Goal: Task Accomplishment & Management: Use online tool/utility

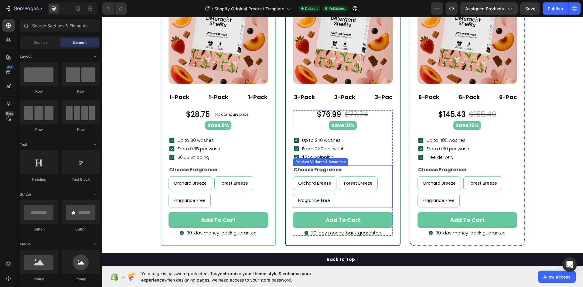
scroll to position [2945, 0]
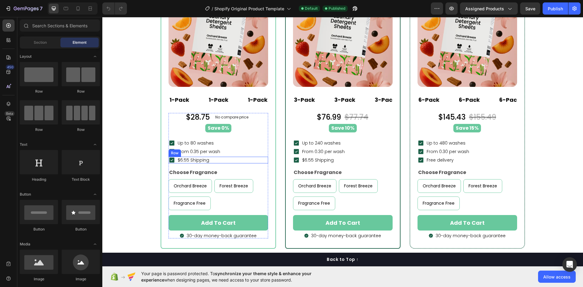
click at [208, 160] on div "Icon $6.55 Shipping Text block Row" at bounding box center [219, 160] width 100 height 7
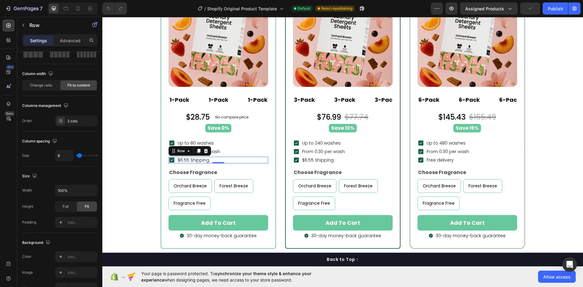
scroll to position [187, 0]
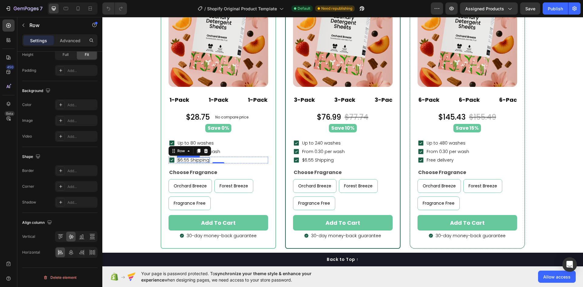
click at [191, 158] on p "$6.55 Shipping" at bounding box center [194, 160] width 32 height 4
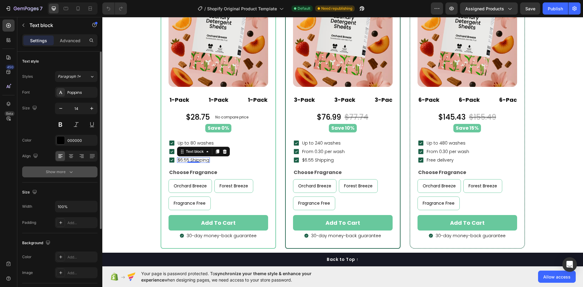
click at [72, 171] on icon "button" at bounding box center [71, 172] width 6 height 6
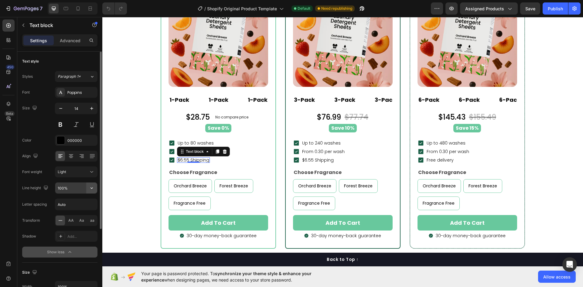
click at [93, 187] on icon "button" at bounding box center [92, 188] width 6 height 6
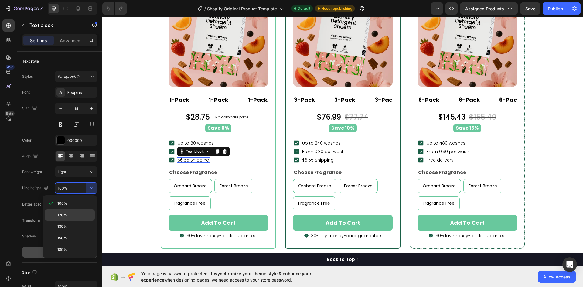
click at [71, 214] on p "120%" at bounding box center [74, 214] width 35 height 5
type input "120%"
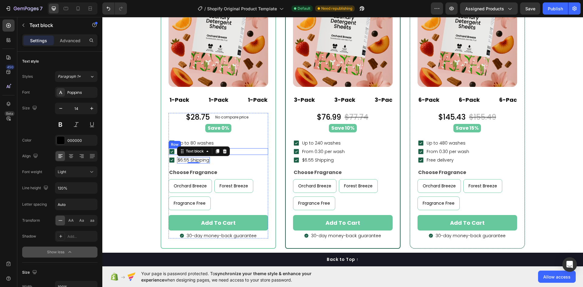
click at [229, 163] on div "Icon $6.55 Shipping Text block 0 Row" at bounding box center [219, 160] width 100 height 7
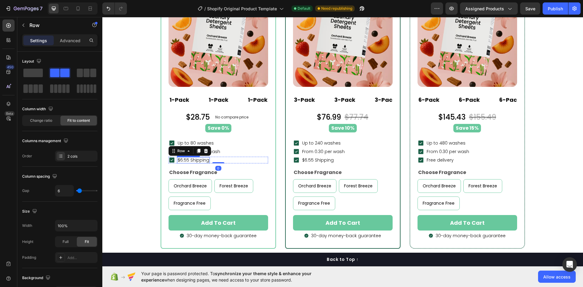
click at [190, 159] on p "$6.55 Shipping" at bounding box center [194, 160] width 32 height 5
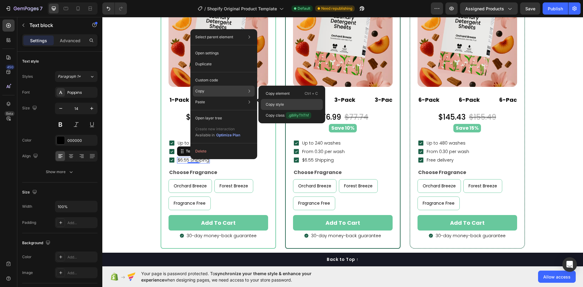
click at [278, 104] on p "Copy style" at bounding box center [275, 104] width 18 height 5
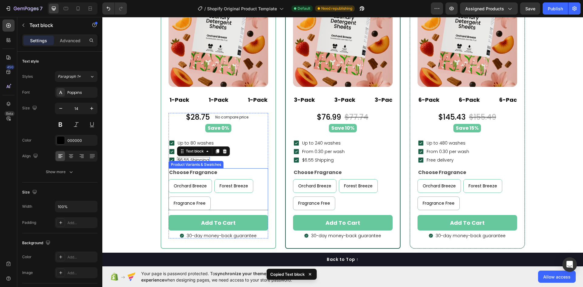
click at [189, 177] on legend "Choose Fragrance" at bounding box center [193, 172] width 49 height 9
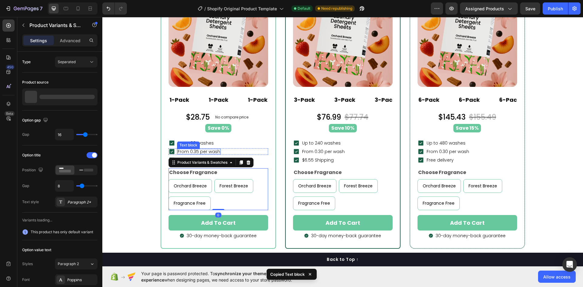
click at [199, 152] on p "From 0.35 per wash" at bounding box center [199, 151] width 43 height 4
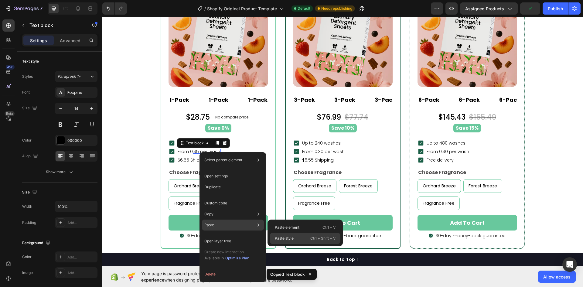
click at [292, 238] on p "Paste style" at bounding box center [284, 238] width 19 height 5
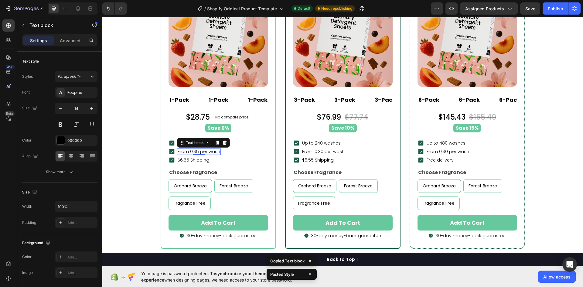
click at [178, 150] on p "From 0.35 per wash" at bounding box center [199, 151] width 43 height 5
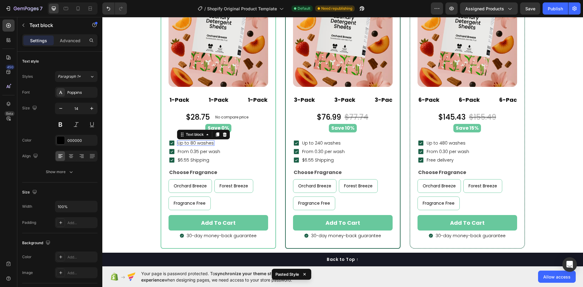
click at [197, 143] on p "Up to 80 washes" at bounding box center [196, 143] width 36 height 4
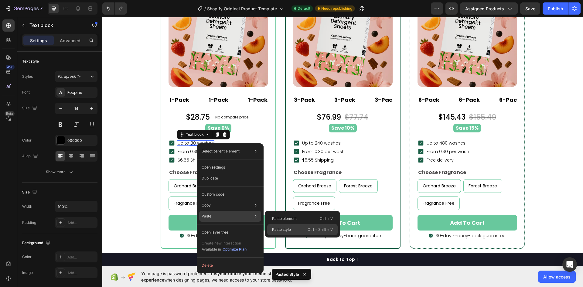
click at [278, 228] on p "Paste style" at bounding box center [281, 229] width 19 height 5
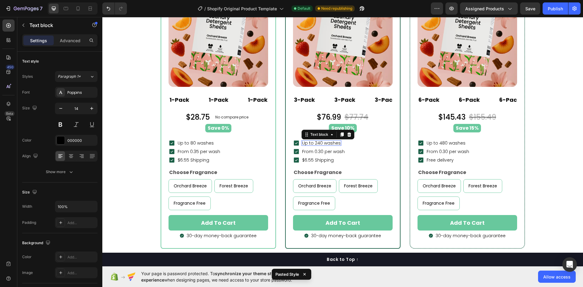
click at [319, 143] on span "Up to 240 washes" at bounding box center [321, 143] width 39 height 6
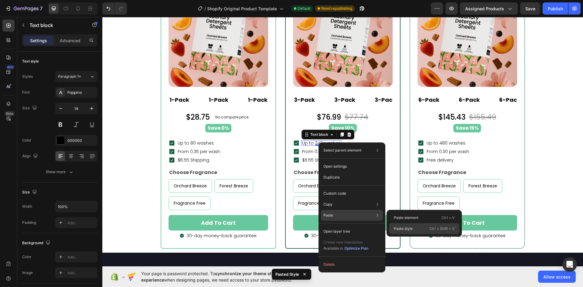
click at [403, 228] on p "Paste style" at bounding box center [403, 228] width 19 height 5
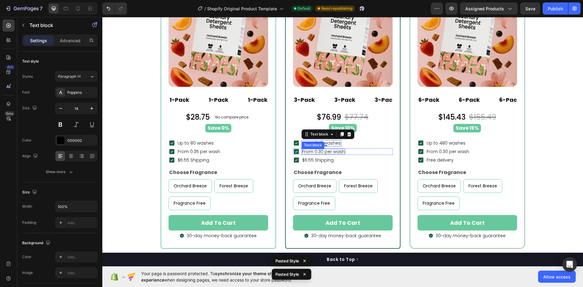
click at [323, 150] on p "From 0.30 per wash" at bounding box center [323, 151] width 43 height 4
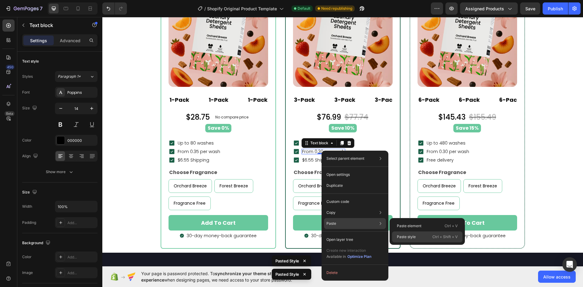
click at [414, 237] on p "Paste style" at bounding box center [406, 236] width 19 height 5
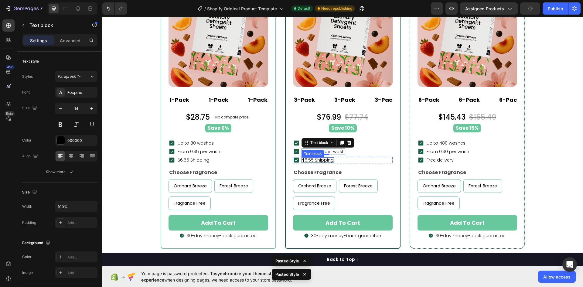
click at [312, 162] on div "$6.55 Shipping Text block" at bounding box center [318, 159] width 33 height 5
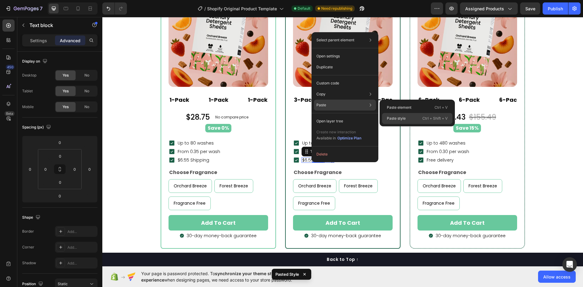
click at [397, 117] on p "Paste style" at bounding box center [396, 118] width 19 height 5
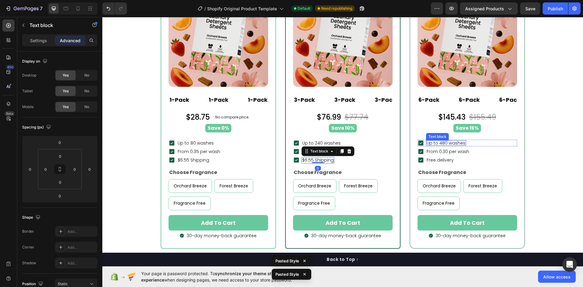
click at [450, 142] on p "Up to 480 washes" at bounding box center [446, 143] width 39 height 4
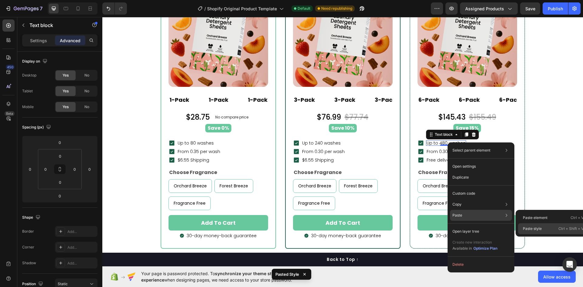
click at [532, 226] on p "Paste style" at bounding box center [532, 228] width 19 height 5
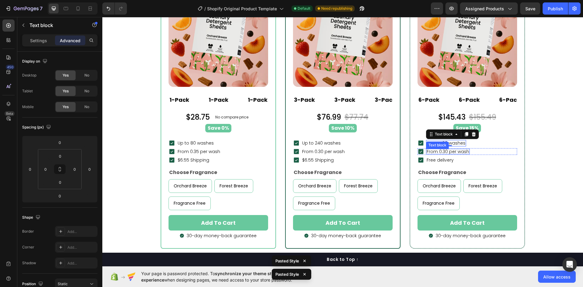
click at [450, 151] on p "From 0.30 per wash" at bounding box center [448, 151] width 43 height 4
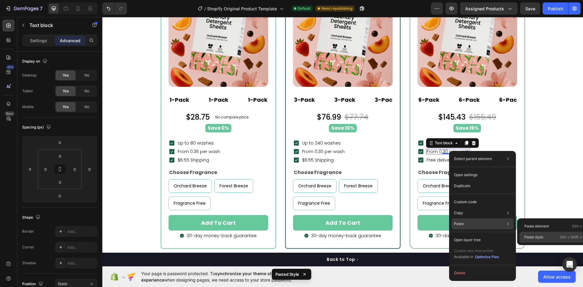
click at [526, 234] on div "Paste style Ctrl + Shift + V" at bounding box center [555, 237] width 70 height 11
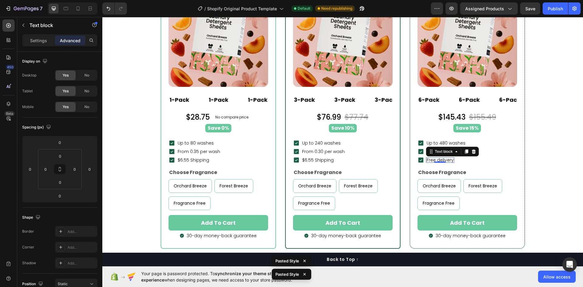
click at [439, 159] on p "Free delivery" at bounding box center [440, 160] width 27 height 4
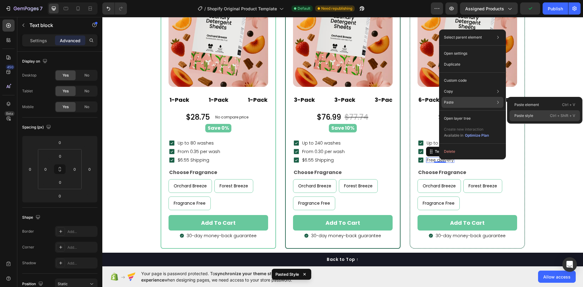
click at [527, 114] on p "Paste style" at bounding box center [523, 115] width 19 height 5
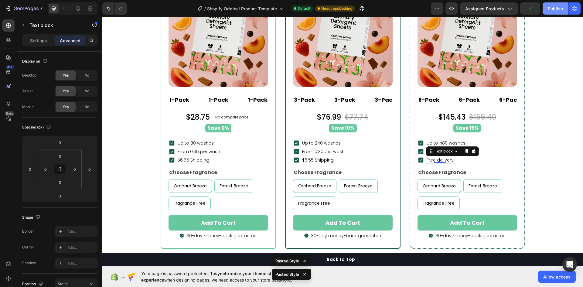
click at [549, 6] on div "Publish" at bounding box center [555, 8] width 15 height 6
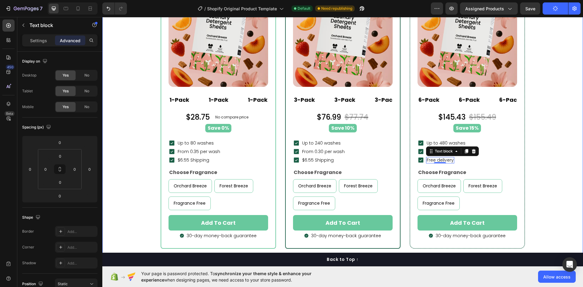
click at [128, 150] on div "buy more & pay less Heading Popular Heading Row LAI Product Reviews - Star rati…" at bounding box center [343, 76] width 472 height 344
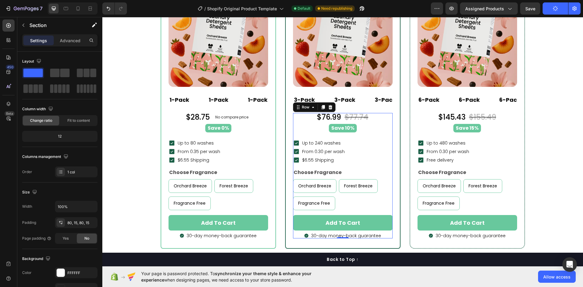
click at [318, 156] on div "$76.99 Product Price Product Price $77.74 Product Price Product Price Row Save …" at bounding box center [343, 176] width 100 height 126
click at [318, 153] on p "From 0.30 per wash" at bounding box center [323, 151] width 43 height 5
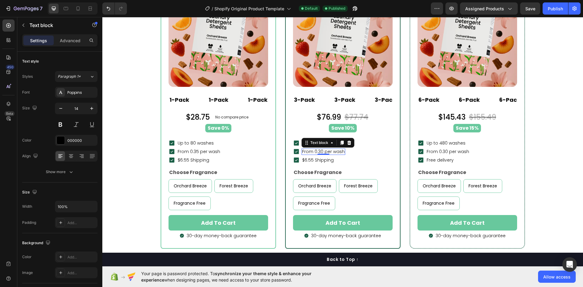
click at [320, 152] on div "0" at bounding box center [323, 154] width 6 height 5
click at [320, 152] on p "From 0.30 per wash" at bounding box center [323, 151] width 43 height 5
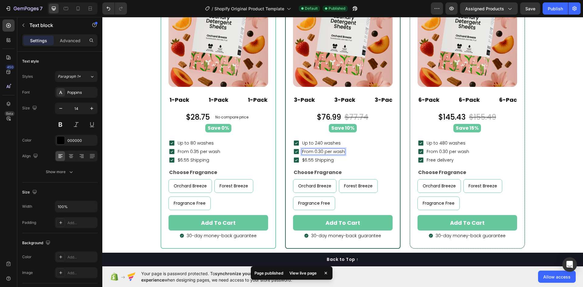
click at [320, 152] on p "From 0.30 per wash" at bounding box center [323, 151] width 43 height 5
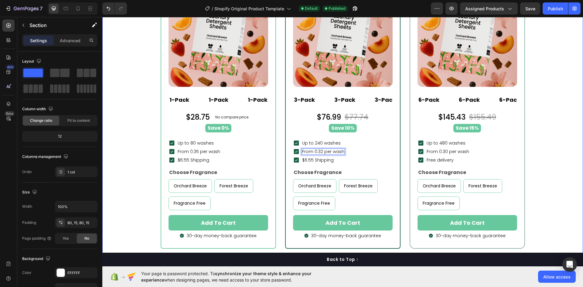
click at [559, 151] on div "buy more & pay less Heading Popular Heading Row LAI Product Reviews - Star rati…" at bounding box center [343, 76] width 472 height 344
click at [552, 9] on div "Publish" at bounding box center [555, 8] width 15 height 6
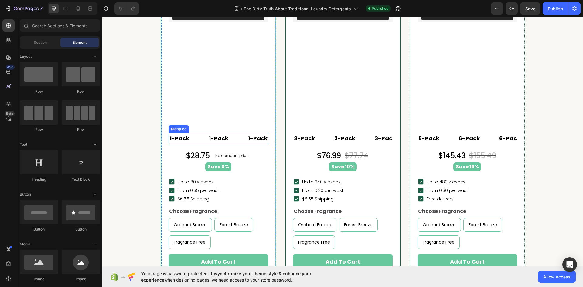
scroll to position [1427, 0]
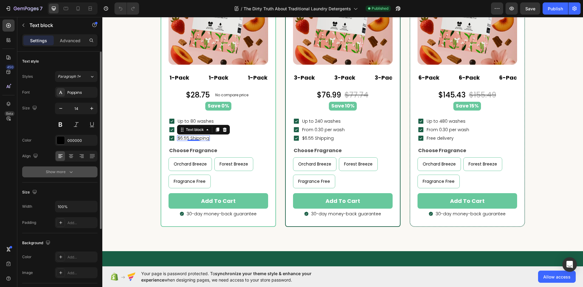
click at [63, 170] on div "Show more" at bounding box center [60, 172] width 28 height 6
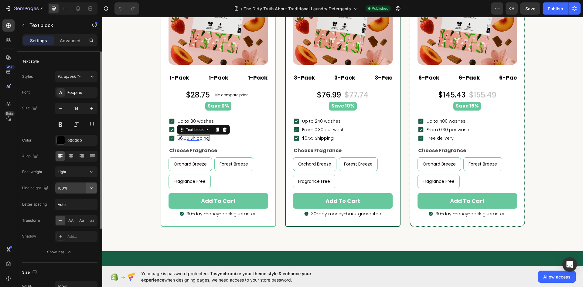
click at [90, 189] on icon "button" at bounding box center [92, 188] width 6 height 6
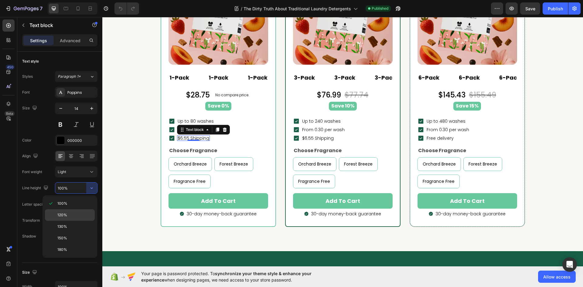
click at [73, 214] on p "120%" at bounding box center [74, 214] width 35 height 5
type input "120%"
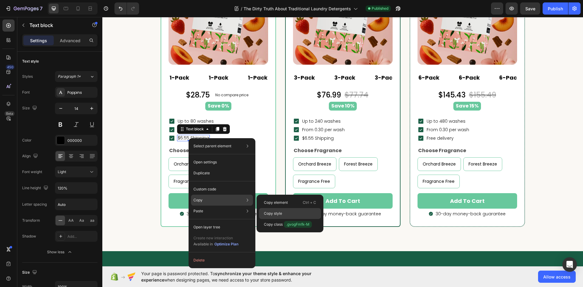
click at [277, 219] on div "Copy style" at bounding box center [290, 224] width 62 height 11
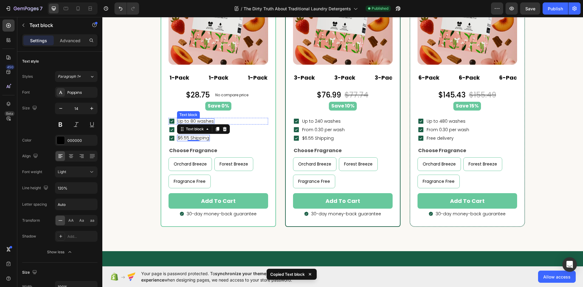
click at [183, 120] on p "Up to 80 washes" at bounding box center [196, 121] width 36 height 4
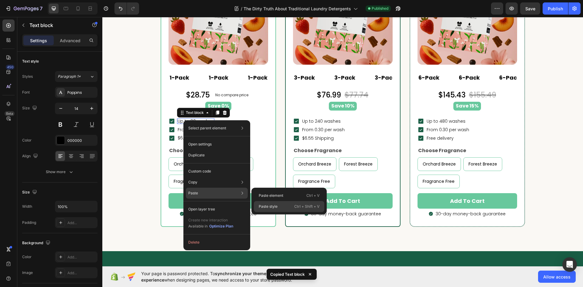
click at [267, 205] on p "Paste style" at bounding box center [268, 206] width 19 height 5
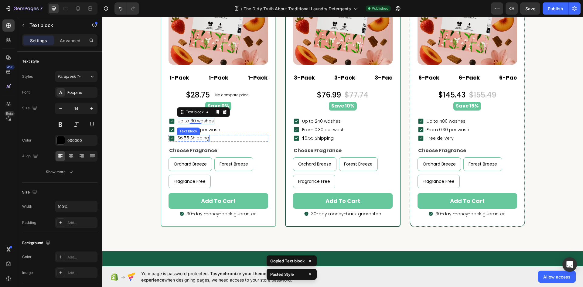
drag, startPoint x: 196, startPoint y: 131, endPoint x: 200, endPoint y: 130, distance: 4.1
click at [198, 130] on div "Text block" at bounding box center [188, 130] width 20 height 5
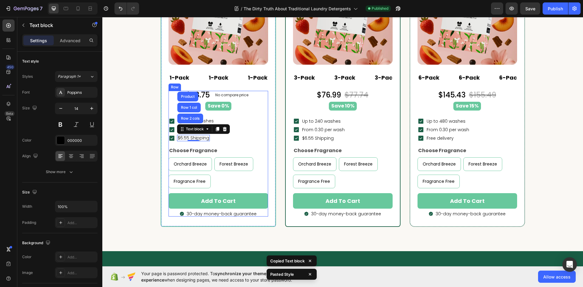
click at [217, 152] on div "Choose Fragrance Orchard Breeze Orchard Breeze Orchard Breeze Forest Breeze For…" at bounding box center [219, 167] width 100 height 42
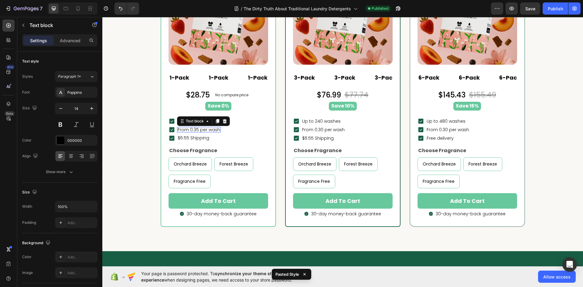
click at [209, 130] on p "From 0.35 per wash" at bounding box center [199, 130] width 43 height 4
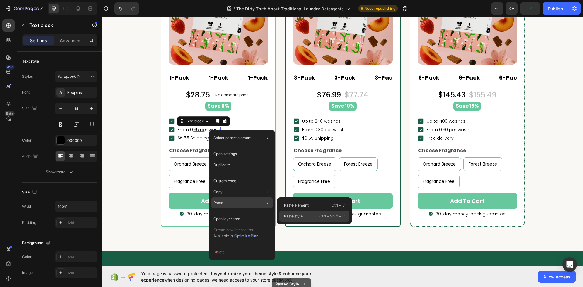
click at [290, 215] on p "Paste style" at bounding box center [293, 215] width 19 height 5
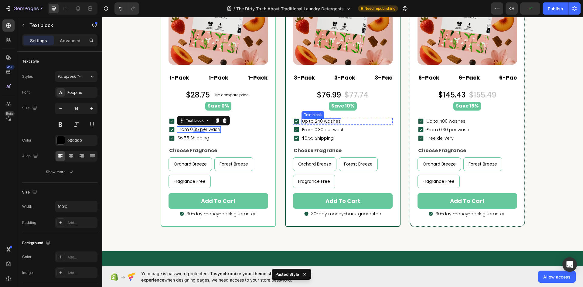
click at [329, 121] on span "Up to 240 washes" at bounding box center [321, 121] width 39 height 6
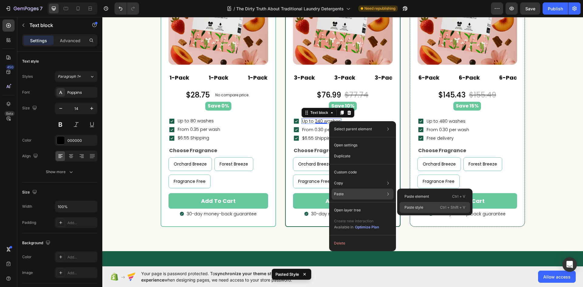
click at [424, 210] on div "Paste style Ctrl + Shift + V" at bounding box center [435, 207] width 70 height 11
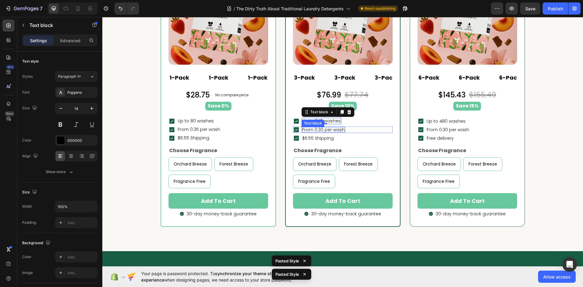
click at [326, 130] on p "From 0.30 per wash" at bounding box center [323, 130] width 43 height 4
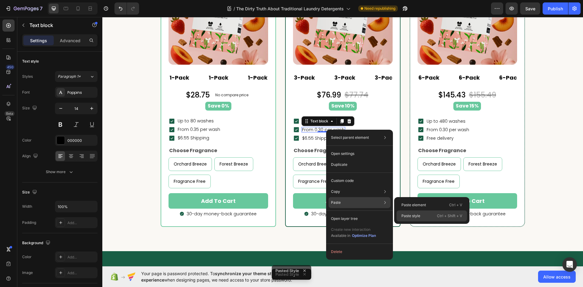
click at [414, 214] on p "Paste style" at bounding box center [410, 215] width 19 height 5
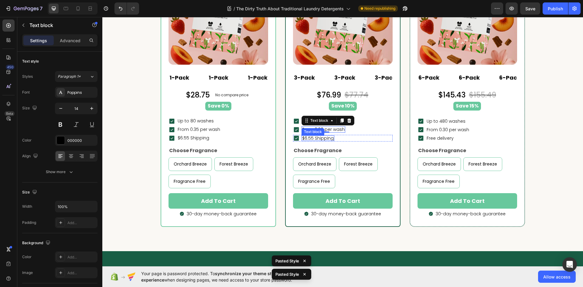
click at [319, 138] on p "$6.55 Shipping" at bounding box center [318, 138] width 32 height 4
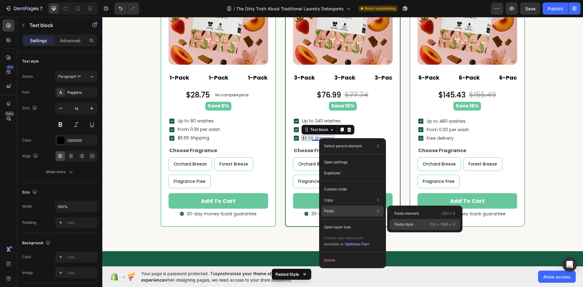
click at [412, 220] on div "Paste style Ctrl + Shift + V" at bounding box center [425, 224] width 70 height 11
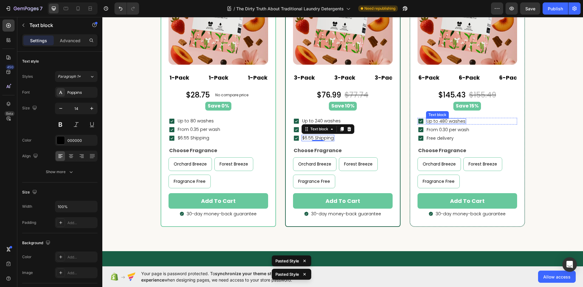
click at [444, 121] on p "Up to 480 washes" at bounding box center [446, 121] width 39 height 4
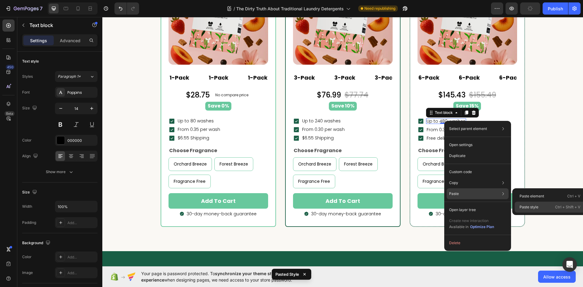
click at [530, 207] on p "Paste style" at bounding box center [529, 206] width 19 height 5
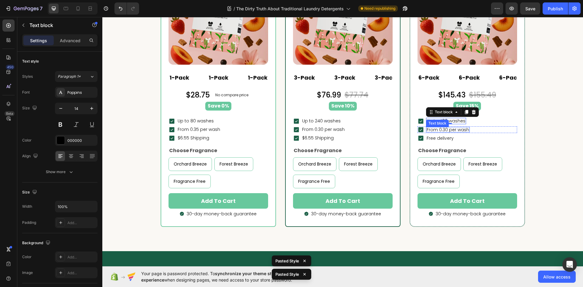
click at [459, 130] on p "From 0.30 per wash" at bounding box center [448, 130] width 43 height 4
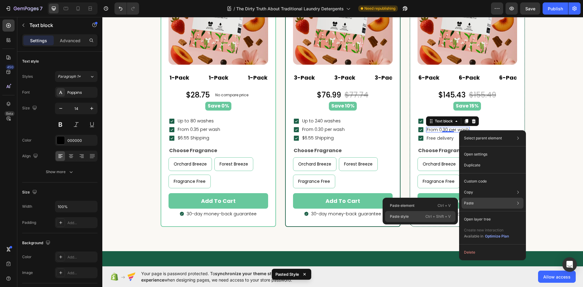
click at [414, 216] on div "Paste style Ctrl + Shift + V" at bounding box center [420, 216] width 70 height 11
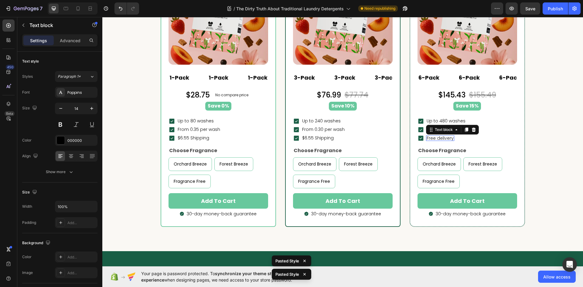
click at [436, 137] on p "Free delivery" at bounding box center [440, 138] width 27 height 4
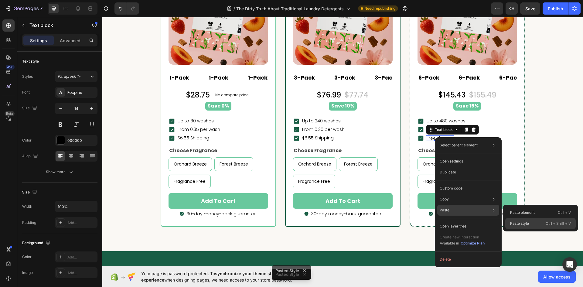
click at [516, 222] on p "Paste style" at bounding box center [519, 223] width 19 height 5
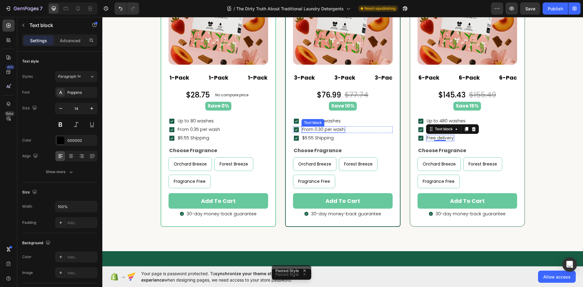
click at [323, 127] on p "From 0.30 per wash" at bounding box center [323, 129] width 43 height 5
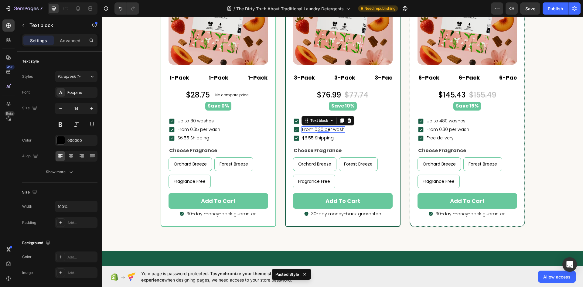
click at [315, 129] on p "From 0.30 per wash" at bounding box center [323, 129] width 43 height 5
click at [318, 129] on p "From 0.30 per wash" at bounding box center [323, 129] width 43 height 5
click at [321, 129] on p "From 0.30 per wash" at bounding box center [323, 129] width 43 height 5
click at [551, 15] on div "7 Version history / The Dirty Truth About Traditional Laundry Detergents Need r…" at bounding box center [291, 8] width 583 height 17
click at [552, 10] on div "Publish" at bounding box center [555, 8] width 15 height 6
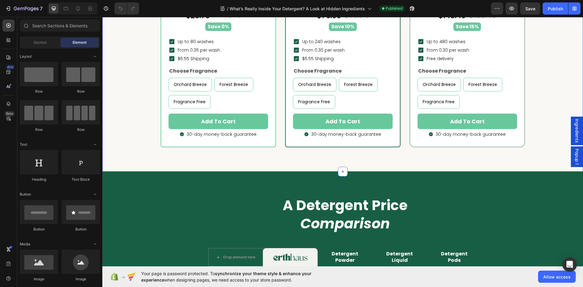
scroll to position [1700, 0]
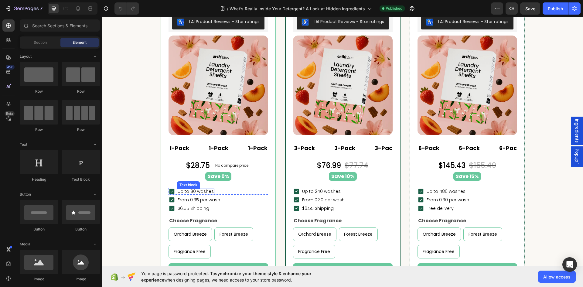
click at [199, 192] on p "Up to 80 washes" at bounding box center [196, 191] width 36 height 4
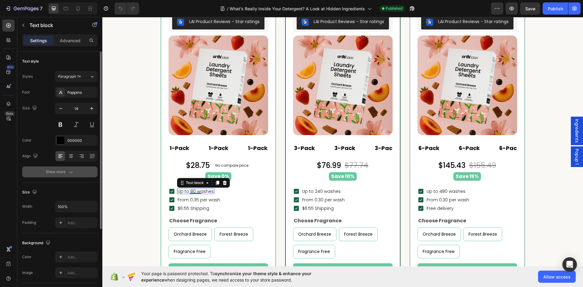
click at [65, 172] on div "Show more" at bounding box center [60, 172] width 28 height 6
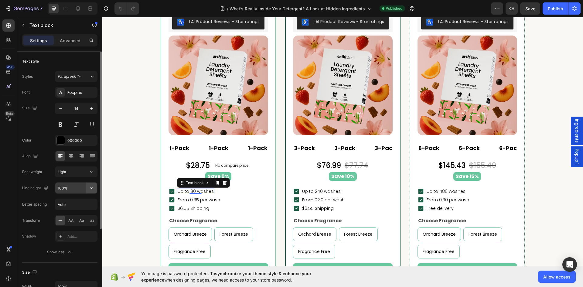
click at [86, 189] on button "button" at bounding box center [91, 187] width 11 height 11
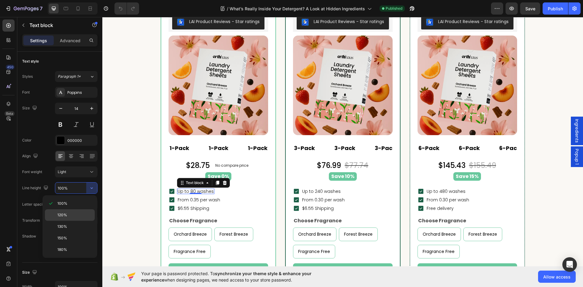
click at [76, 221] on div "120%" at bounding box center [70, 227] width 50 height 12
type input "120%"
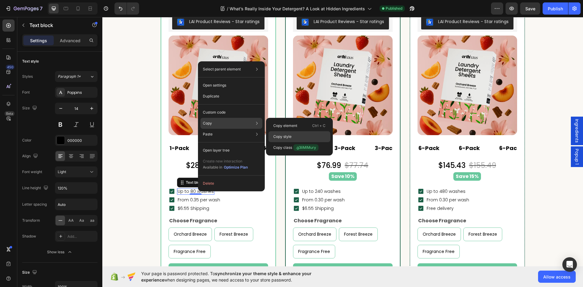
click at [288, 136] on p "Copy style" at bounding box center [282, 136] width 18 height 5
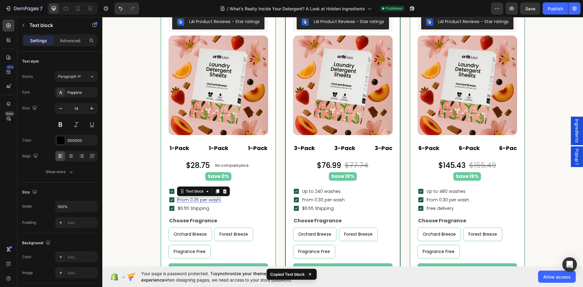
click at [199, 198] on p "From 0.35 per wash" at bounding box center [199, 200] width 43 height 4
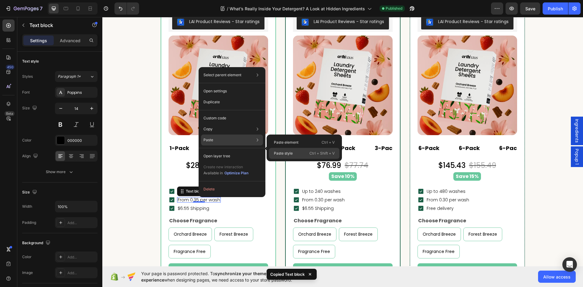
drag, startPoint x: 289, startPoint y: 155, endPoint x: 176, endPoint y: 145, distance: 114.2
click at [289, 155] on p "Paste style" at bounding box center [283, 153] width 19 height 5
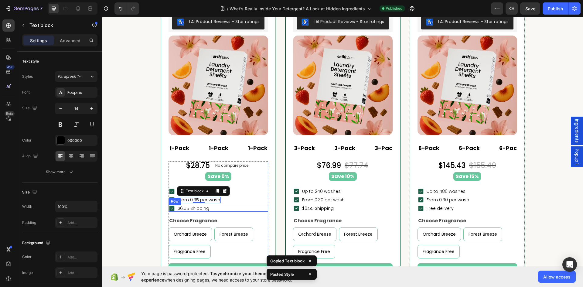
click at [205, 209] on p "$6.55 Shipping" at bounding box center [194, 208] width 32 height 4
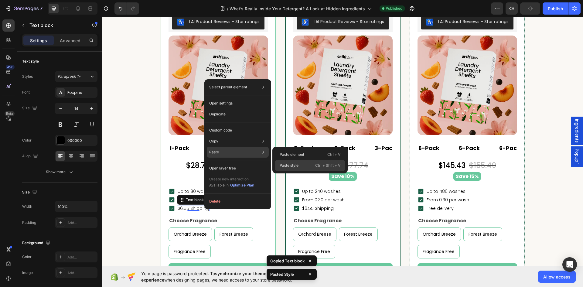
drag, startPoint x: 189, startPoint y: 151, endPoint x: 291, endPoint y: 168, distance: 103.4
click at [291, 168] on div "Paste style Ctrl + Shift + V" at bounding box center [310, 165] width 70 height 11
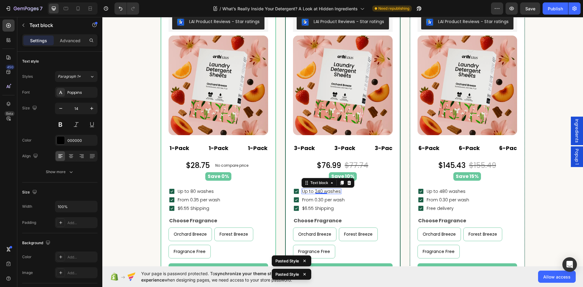
click at [321, 192] on span "Up to 240 washes" at bounding box center [321, 191] width 39 height 6
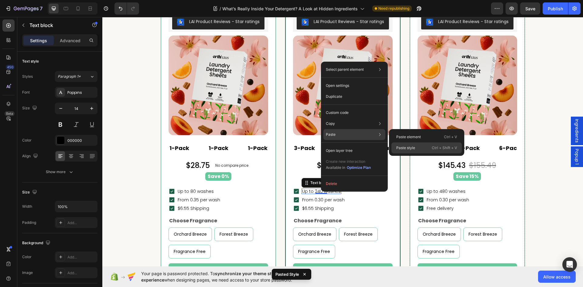
drag, startPoint x: 398, startPoint y: 146, endPoint x: 260, endPoint y: 163, distance: 139.1
click at [398, 146] on p "Paste style" at bounding box center [405, 147] width 19 height 5
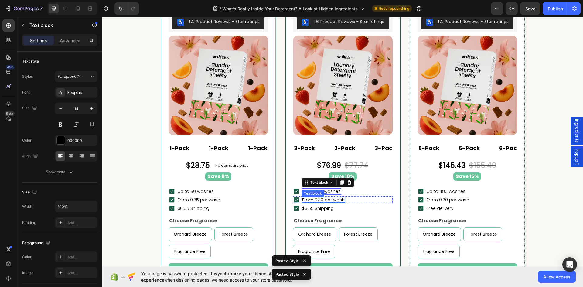
click at [328, 199] on p "From 0.30 per wash" at bounding box center [323, 200] width 43 height 4
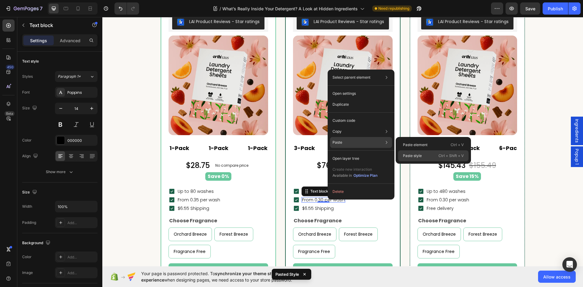
drag, startPoint x: 414, startPoint y: 155, endPoint x: 297, endPoint y: 151, distance: 117.0
click at [414, 155] on p "Paste style" at bounding box center [412, 155] width 19 height 5
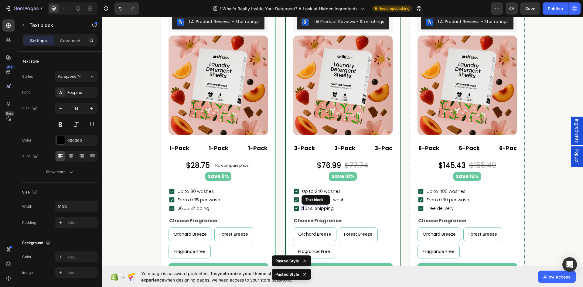
click at [326, 207] on p "$6.55 Shipping" at bounding box center [318, 208] width 32 height 4
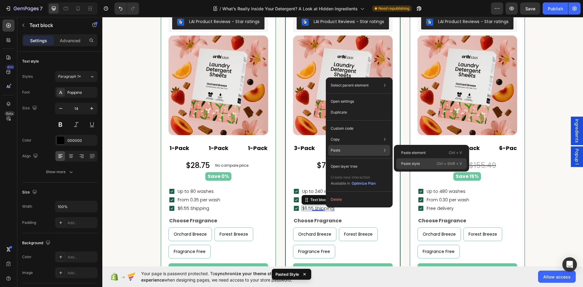
drag, startPoint x: 407, startPoint y: 163, endPoint x: 294, endPoint y: 143, distance: 114.7
click at [407, 163] on p "Paste style" at bounding box center [410, 163] width 19 height 5
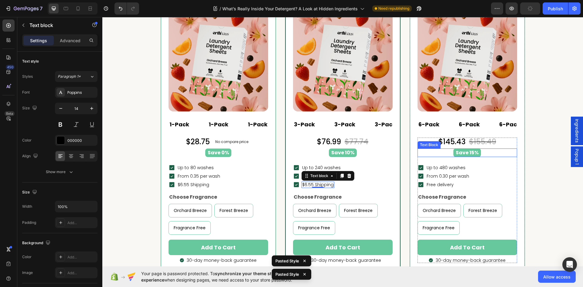
scroll to position [1761, 0]
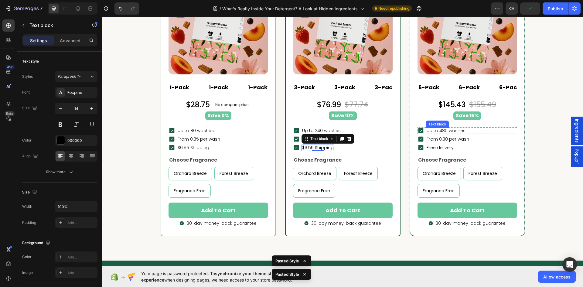
click at [451, 129] on p "Up to 480 washes" at bounding box center [446, 130] width 39 height 4
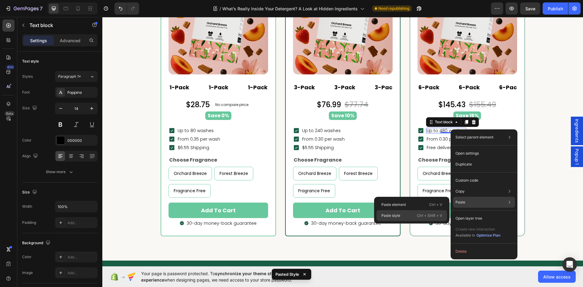
click at [404, 213] on div "Paste style Ctrl + Shift + V" at bounding box center [412, 215] width 70 height 11
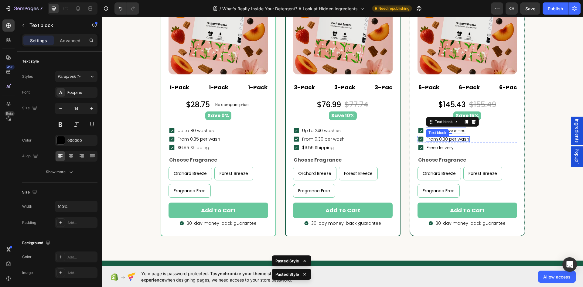
click at [447, 140] on div "From 0.30 per wash Text block" at bounding box center [448, 138] width 44 height 5
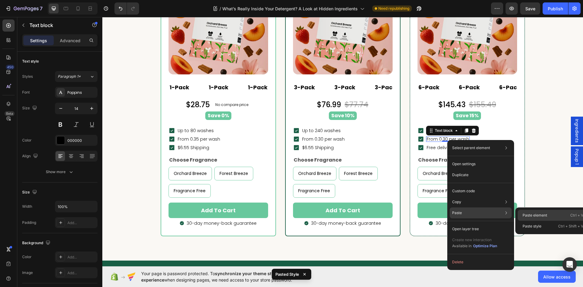
click at [539, 214] on p "Paste element" at bounding box center [535, 215] width 25 height 5
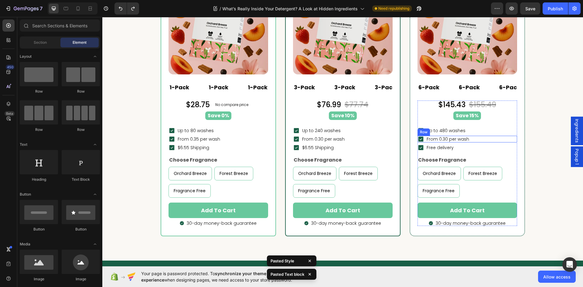
click at [445, 141] on p "From 0.30 per wash" at bounding box center [448, 139] width 43 height 4
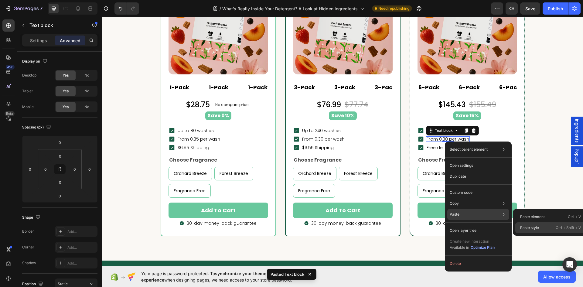
click at [537, 229] on p "Paste style" at bounding box center [529, 227] width 19 height 5
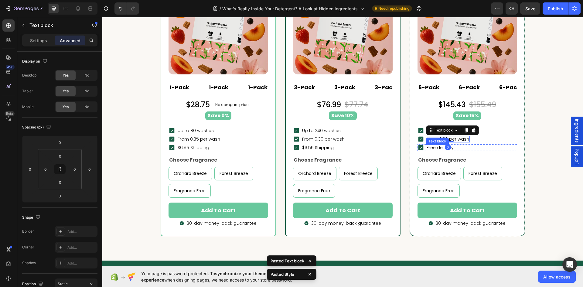
click at [448, 149] on p "Free delivery" at bounding box center [440, 147] width 27 height 4
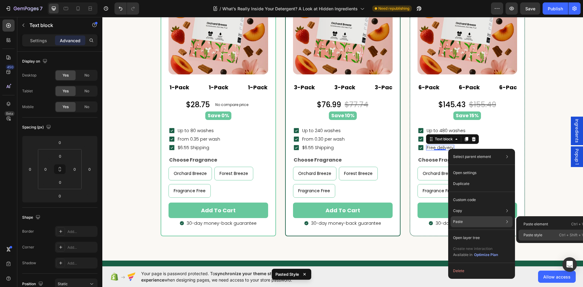
click at [533, 235] on p "Paste style" at bounding box center [532, 234] width 19 height 5
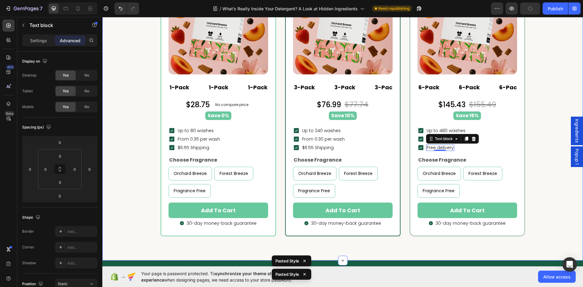
click at [527, 125] on div "buy more & pay less Heading Popular Heading Row LAI Product Reviews - Star rati…" at bounding box center [343, 64] width 472 height 344
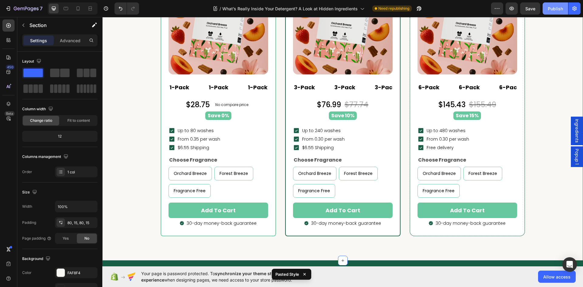
click at [553, 6] on div "Publish" at bounding box center [555, 8] width 15 height 6
click at [321, 138] on div "Text block" at bounding box center [313, 140] width 23 height 7
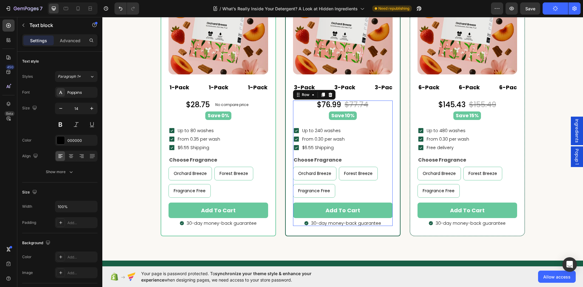
click at [324, 152] on div "$76.99 Product Price Product Price $77.74 Product Price Product Price Row Save …" at bounding box center [343, 164] width 100 height 126
click at [320, 138] on p "From 0.30 per wash" at bounding box center [323, 139] width 43 height 5
click at [319, 139] on p "From 0.30 per wash" at bounding box center [323, 139] width 43 height 5
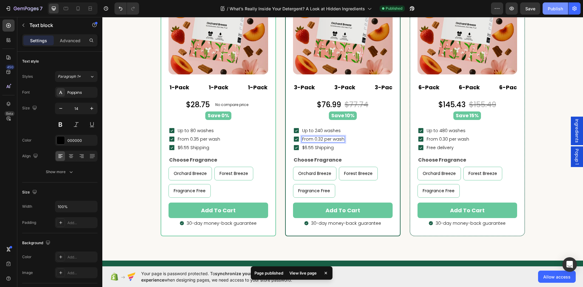
click at [554, 10] on div "Publish" at bounding box center [555, 8] width 15 height 6
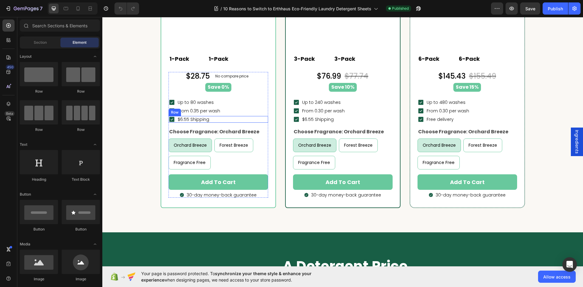
scroll to position [2277, 0]
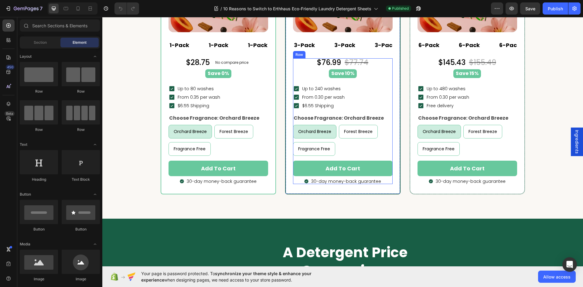
click at [321, 97] on p "From 0.30 per wash" at bounding box center [323, 97] width 43 height 4
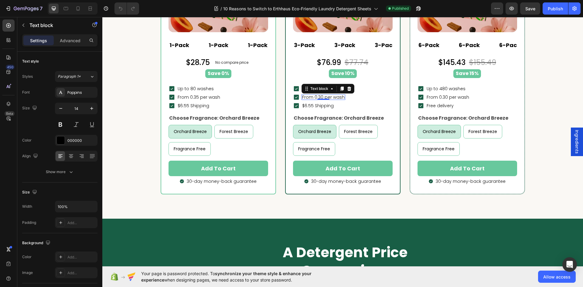
click at [320, 97] on div "0" at bounding box center [323, 99] width 6 height 5
click at [321, 97] on div "0" at bounding box center [323, 99] width 6 height 5
click at [320, 97] on div "From 0.30 per wash Text block 0" at bounding box center [324, 96] width 44 height 5
click at [321, 96] on p "From 0.30 per wash" at bounding box center [323, 97] width 43 height 4
click at [205, 88] on p "Up to 80 washes" at bounding box center [196, 89] width 36 height 4
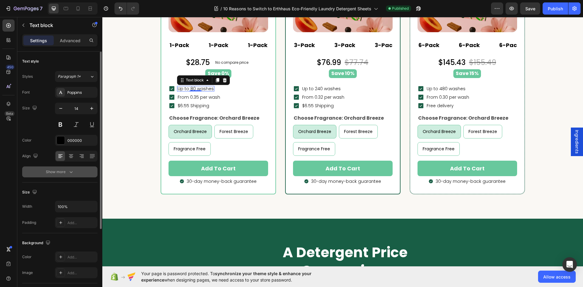
click at [67, 170] on div "Show more" at bounding box center [60, 172] width 28 height 6
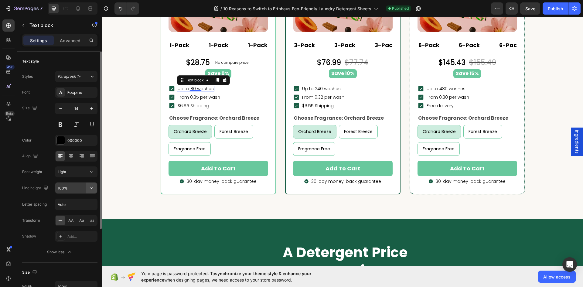
click at [91, 186] on icon "button" at bounding box center [92, 188] width 6 height 6
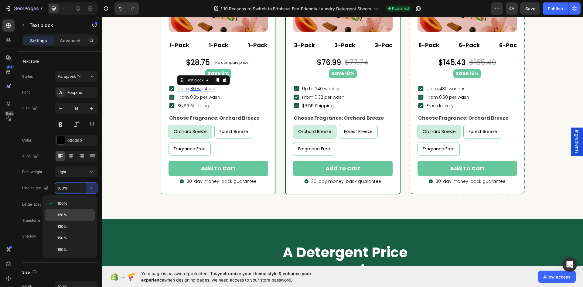
click at [79, 221] on div "120%" at bounding box center [70, 227] width 50 height 12
type input "120%"
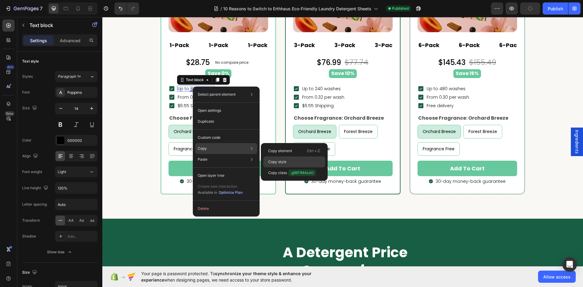
click at [282, 167] on div "Copy style" at bounding box center [294, 172] width 62 height 11
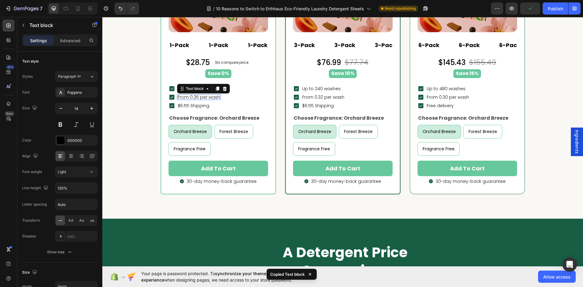
click at [196, 98] on div "From 0.35 per wash Text block 0" at bounding box center [199, 96] width 44 height 5
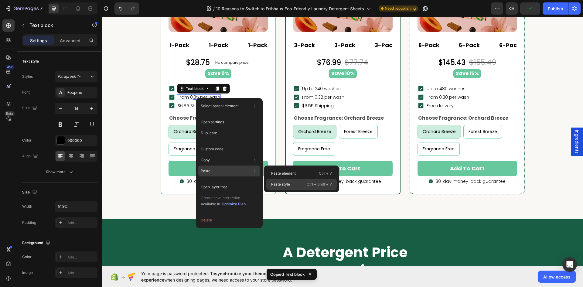
click at [280, 180] on div "Paste style Ctrl + Shift + V" at bounding box center [301, 184] width 70 height 11
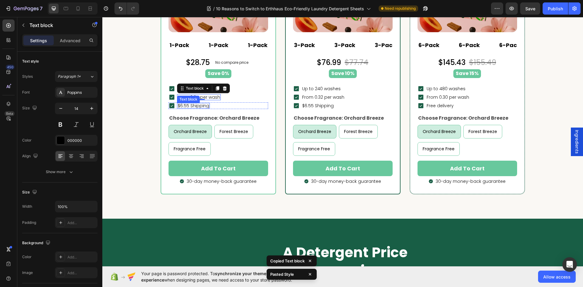
click at [196, 105] on p "$6.55 Shipping" at bounding box center [194, 106] width 32 height 4
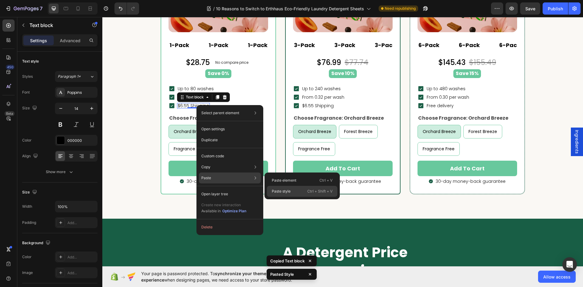
click at [283, 189] on p "Paste style" at bounding box center [281, 191] width 19 height 5
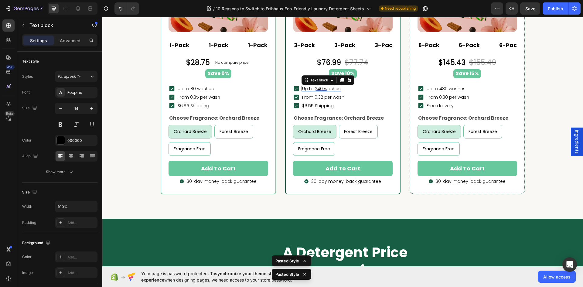
click at [328, 90] on span "Up to 240 washes" at bounding box center [321, 89] width 39 height 6
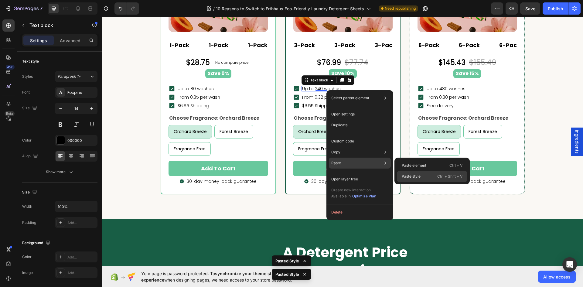
click at [416, 173] on div "Paste style Ctrl + Shift + V" at bounding box center [432, 176] width 70 height 11
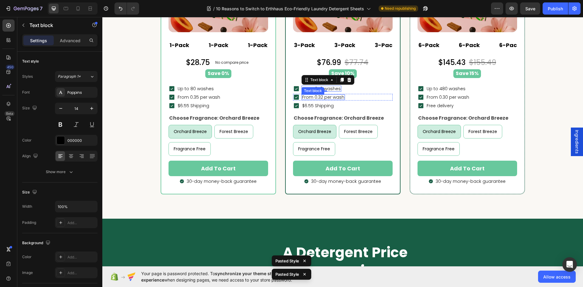
click at [339, 98] on p "From 0.32 per wash" at bounding box center [323, 97] width 42 height 4
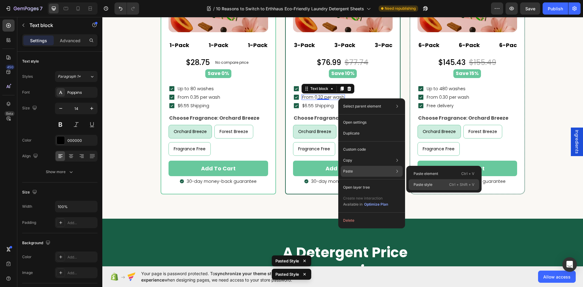
click at [419, 182] on p "Paste style" at bounding box center [423, 184] width 19 height 5
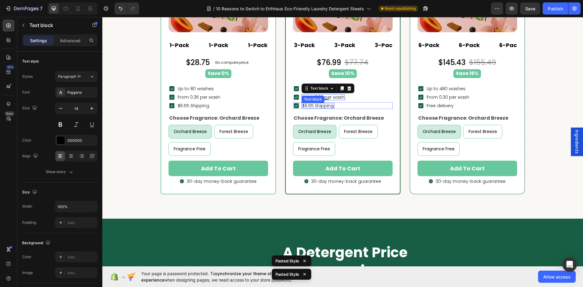
click at [320, 105] on p "$6.55 Shipping" at bounding box center [318, 106] width 32 height 4
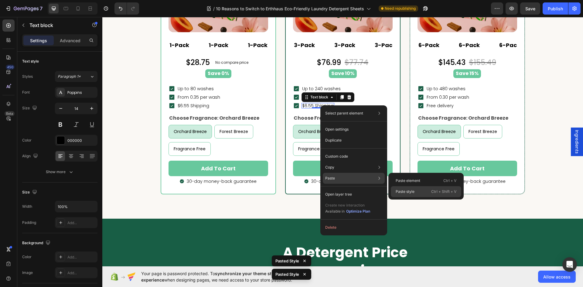
click at [414, 192] on p "Paste style" at bounding box center [405, 191] width 19 height 5
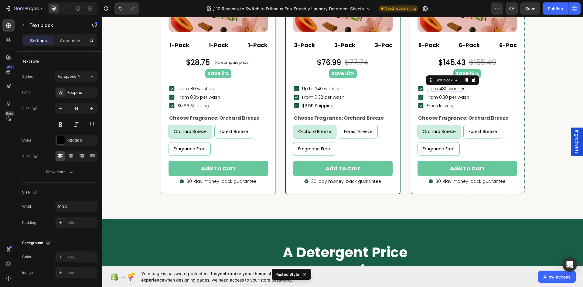
click at [456, 87] on p "Up to 480 washes" at bounding box center [446, 89] width 39 height 4
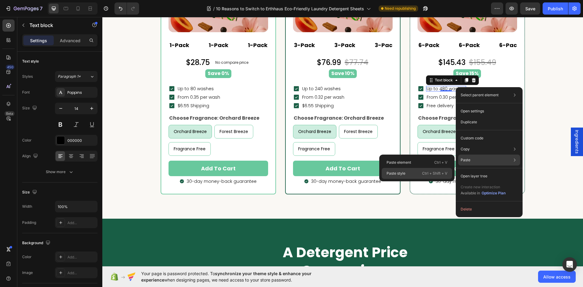
drag, startPoint x: 413, startPoint y: 172, endPoint x: 321, endPoint y: 112, distance: 110.0
click at [413, 172] on div "Paste style Ctrl + Shift + V" at bounding box center [417, 173] width 70 height 11
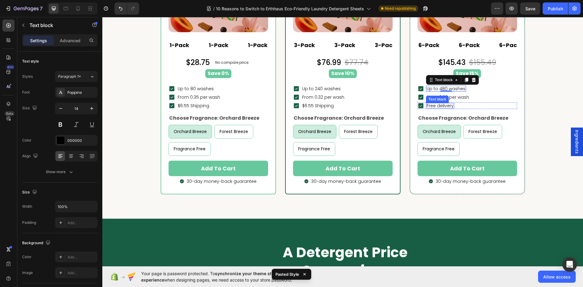
click at [444, 99] on div "Text block" at bounding box center [437, 99] width 20 height 5
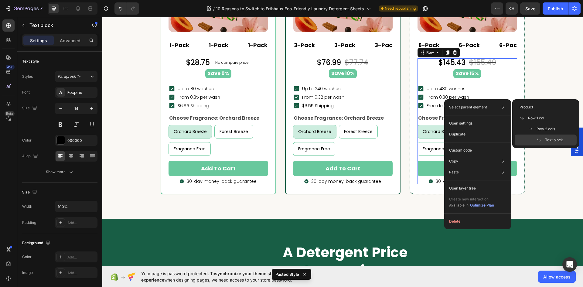
click at [512, 79] on div "$145.43 Product Price Product Price $155.49 Product Price Product Price Row Sav…" at bounding box center [467, 121] width 100 height 126
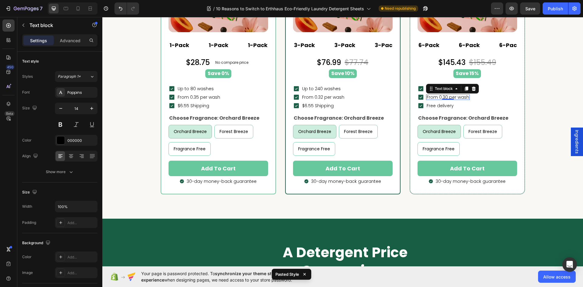
click at [458, 96] on p "From 0.30 per wash" at bounding box center [448, 97] width 43 height 4
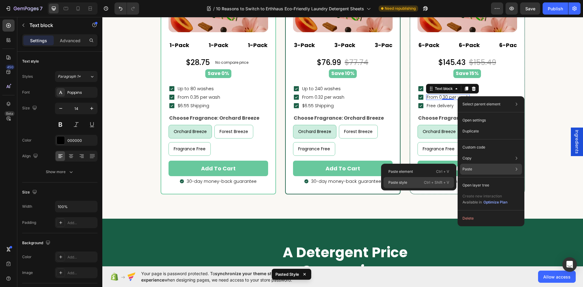
click at [417, 180] on div "Paste style Ctrl + Shift + V" at bounding box center [418, 182] width 70 height 11
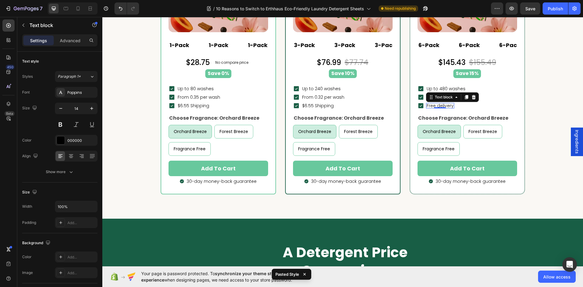
click at [448, 105] on p "Free delivery" at bounding box center [440, 106] width 27 height 4
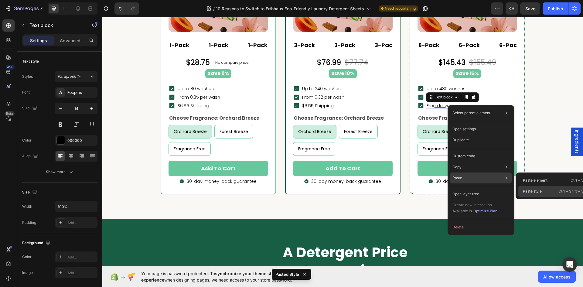
click at [537, 194] on p "Paste style" at bounding box center [532, 191] width 19 height 5
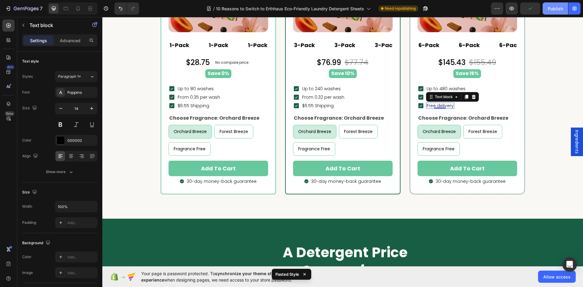
click at [558, 9] on div "Publish" at bounding box center [555, 8] width 15 height 6
